Goal: Task Accomplishment & Management: Use online tool/utility

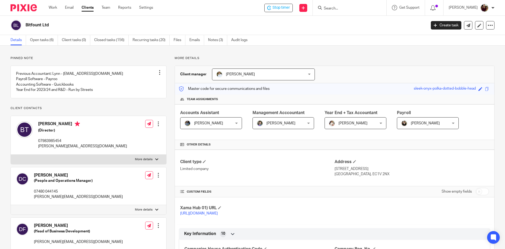
click at [287, 9] on span "Stop timer" at bounding box center [281, 8] width 17 height 6
click at [338, 5] on form at bounding box center [351, 7] width 56 height 7
click at [339, 7] on input "Search" at bounding box center [346, 8] width 47 height 5
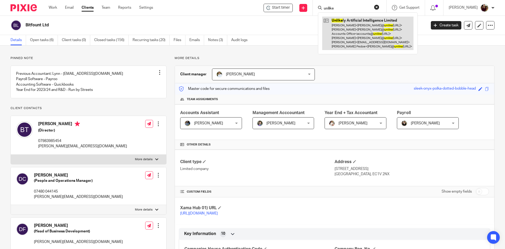
type input "unlike"
click at [346, 26] on link at bounding box center [367, 33] width 91 height 33
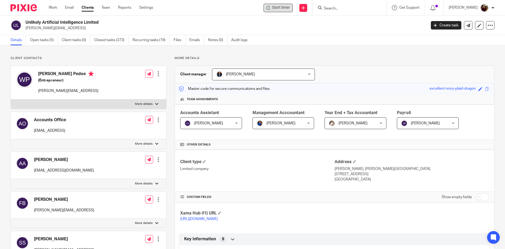
click at [279, 10] on div "Start timer" at bounding box center [277, 8] width 23 height 6
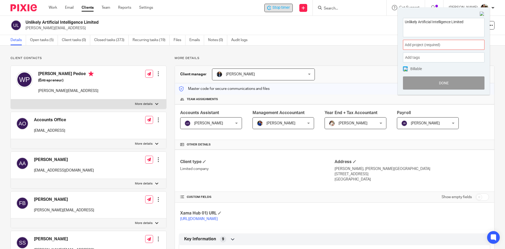
click at [443, 46] on span "Add project (required) :" at bounding box center [438, 45] width 66 height 6
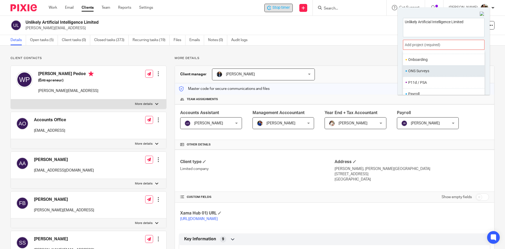
scroll to position [197, 0]
click at [429, 69] on li "Payroll" at bounding box center [442, 70] width 69 height 6
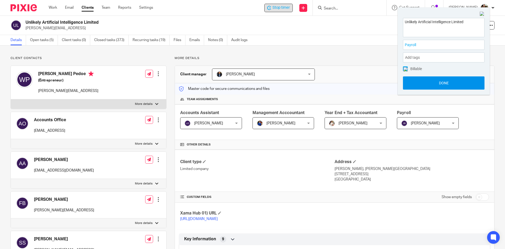
click at [439, 83] on button "Done" at bounding box center [444, 82] width 82 height 13
